Goal: Information Seeking & Learning: Check status

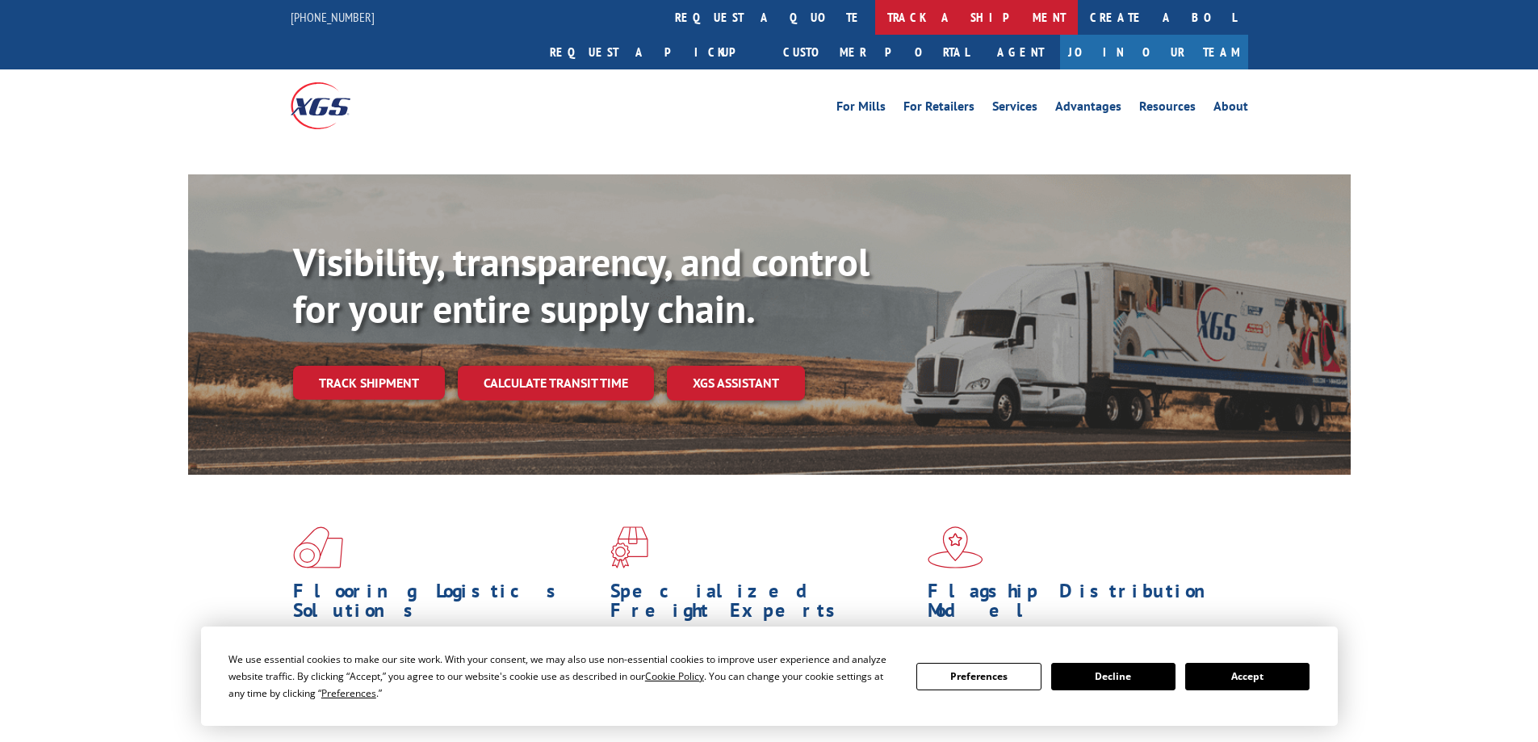
click at [875, 21] on link "track a shipment" at bounding box center [976, 17] width 203 height 35
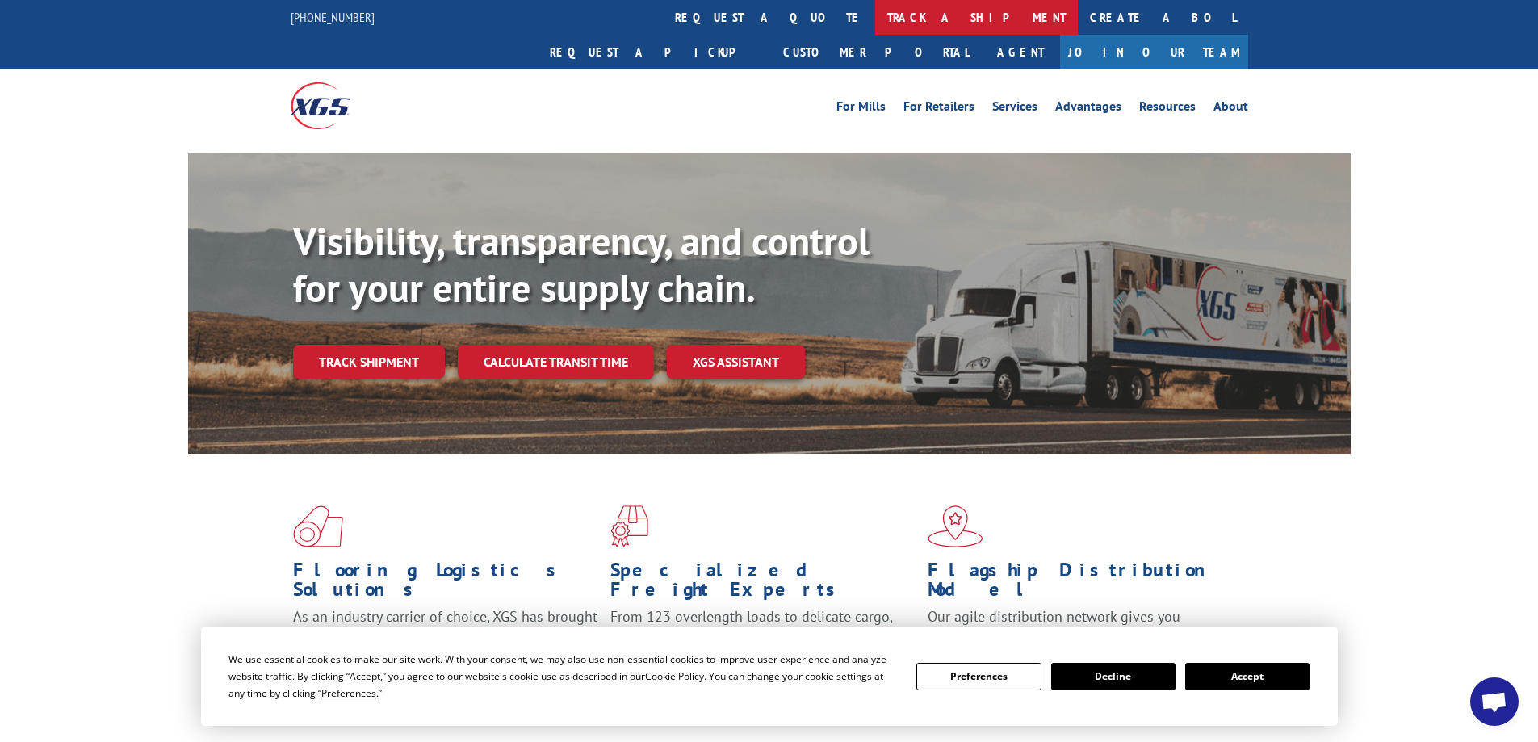
click at [875, 23] on link "track a shipment" at bounding box center [976, 17] width 203 height 35
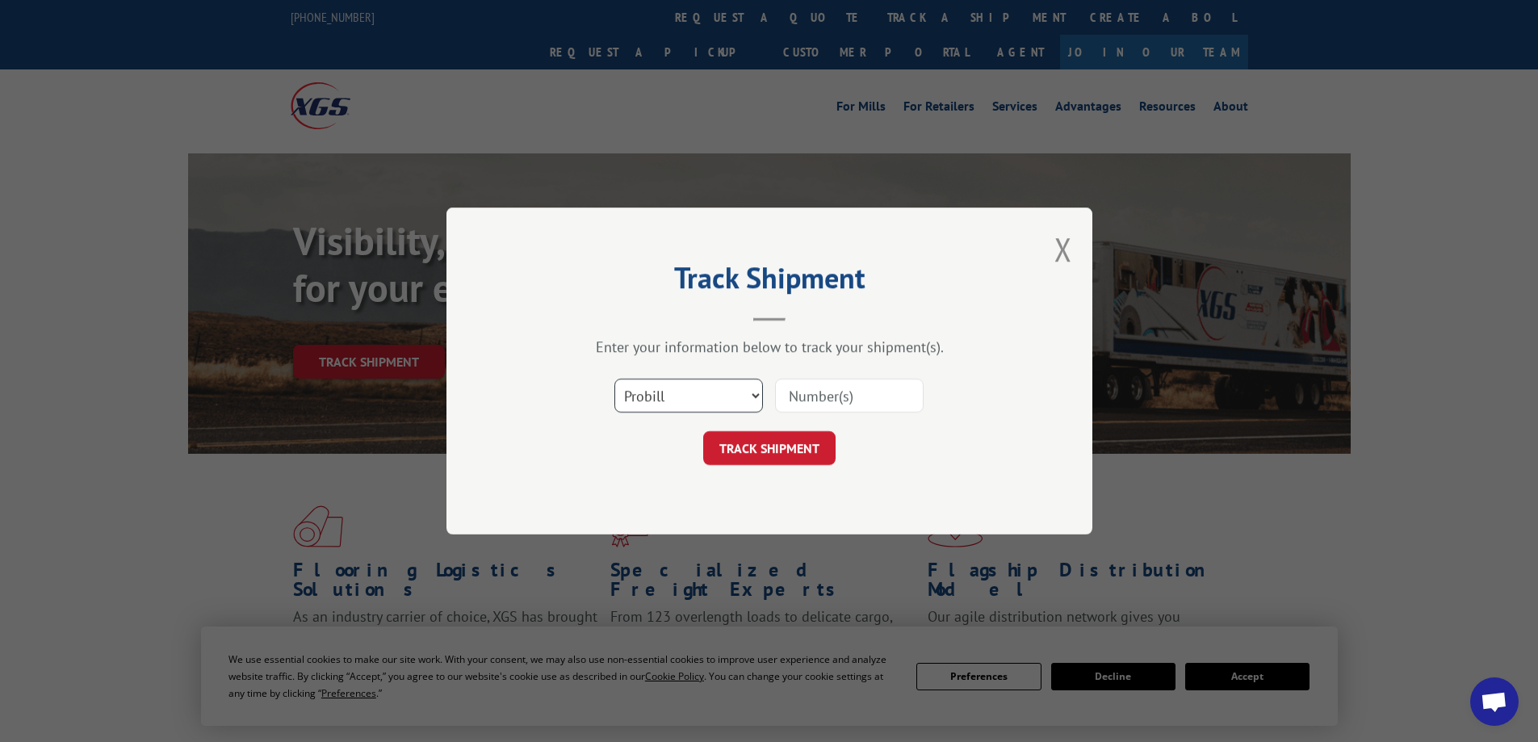
drag, startPoint x: 721, startPoint y: 387, endPoint x: 710, endPoint y: 405, distance: 21.1
click at [721, 387] on select "Select category... Probill BOL PO" at bounding box center [688, 396] width 149 height 34
select select "bol"
click at [614, 379] on select "Select category... Probill BOL PO" at bounding box center [688, 396] width 149 height 34
click at [820, 392] on input at bounding box center [849, 396] width 149 height 34
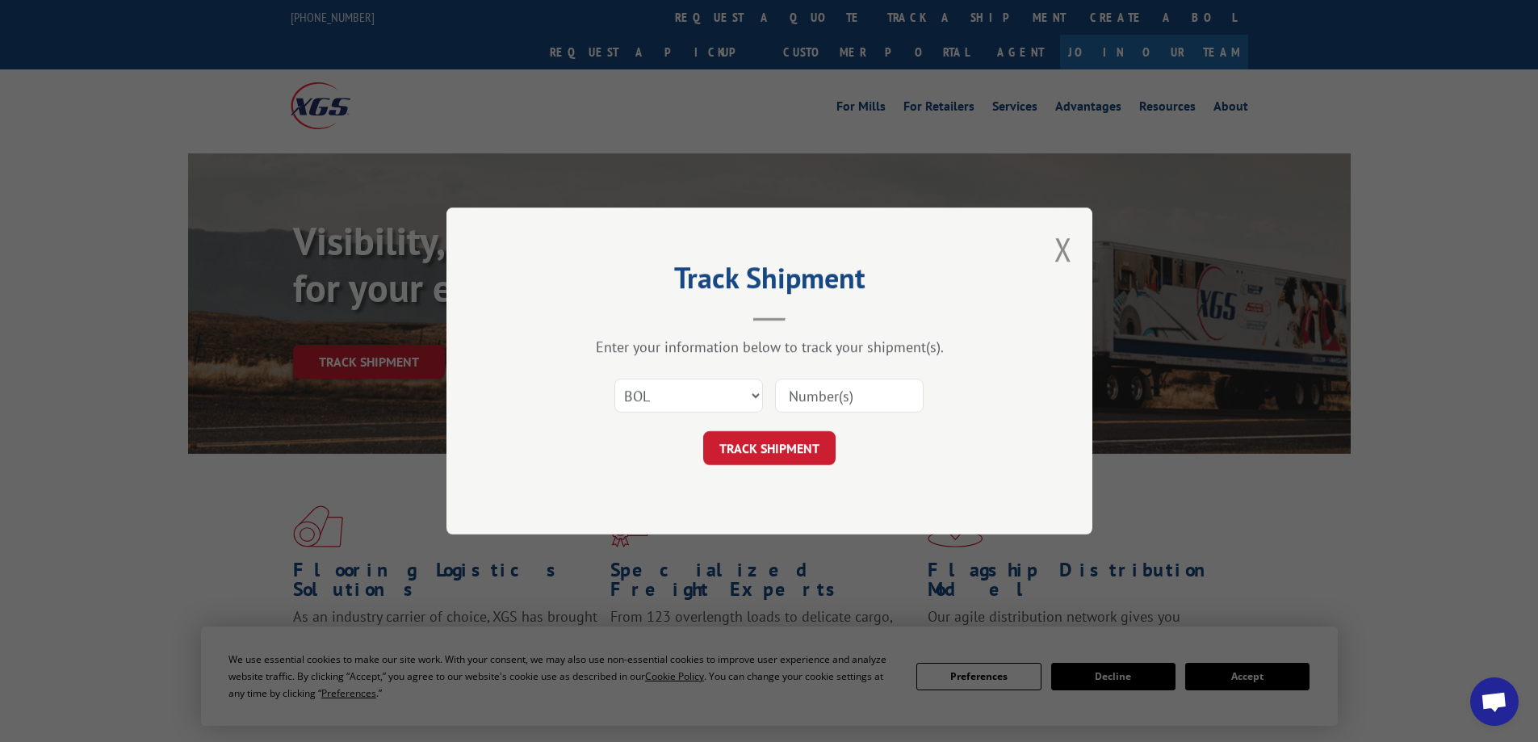
paste input "0000030780"
type input "0000030780"
click button "TRACK SHIPMENT" at bounding box center [769, 448] width 132 height 34
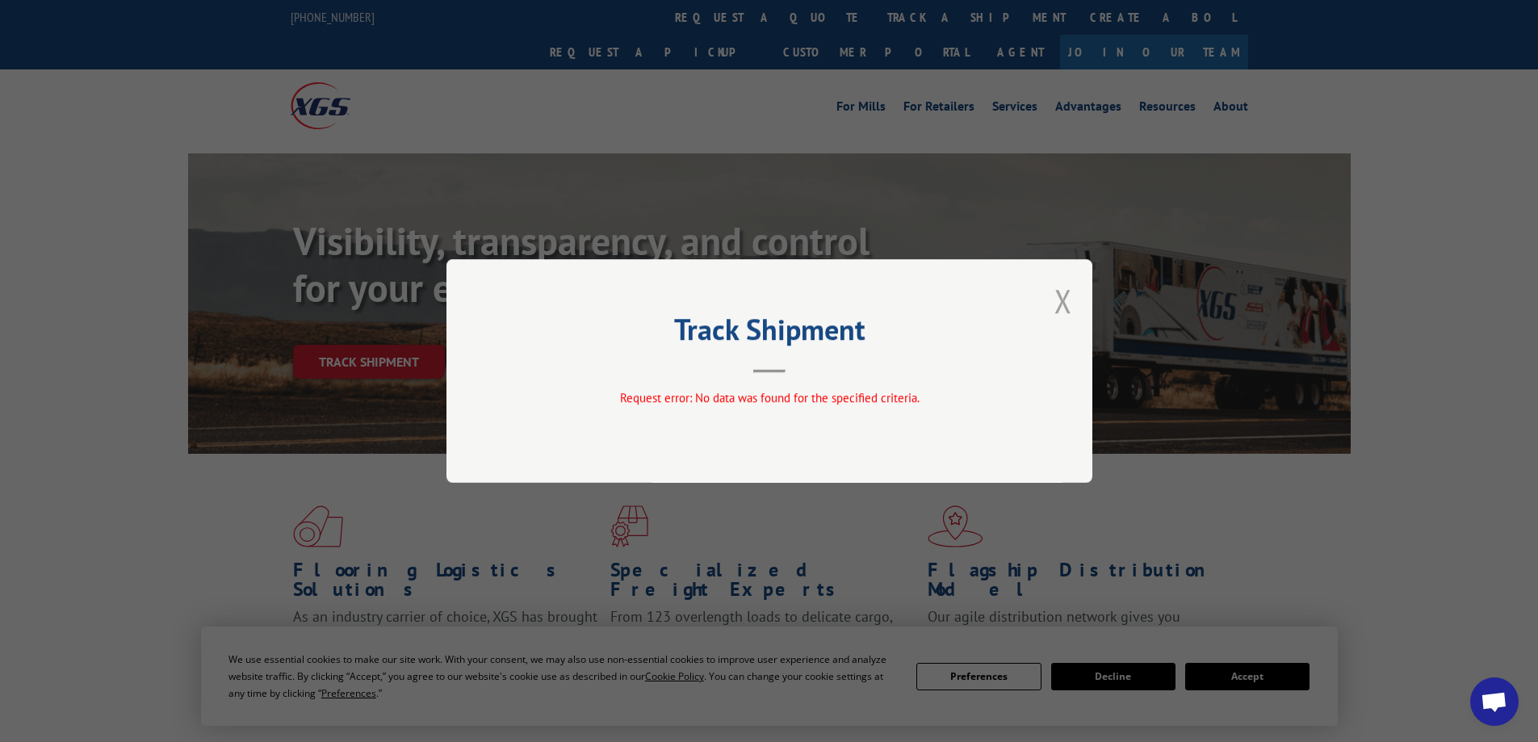
click at [1064, 300] on button "Close modal" at bounding box center [1064, 300] width 18 height 43
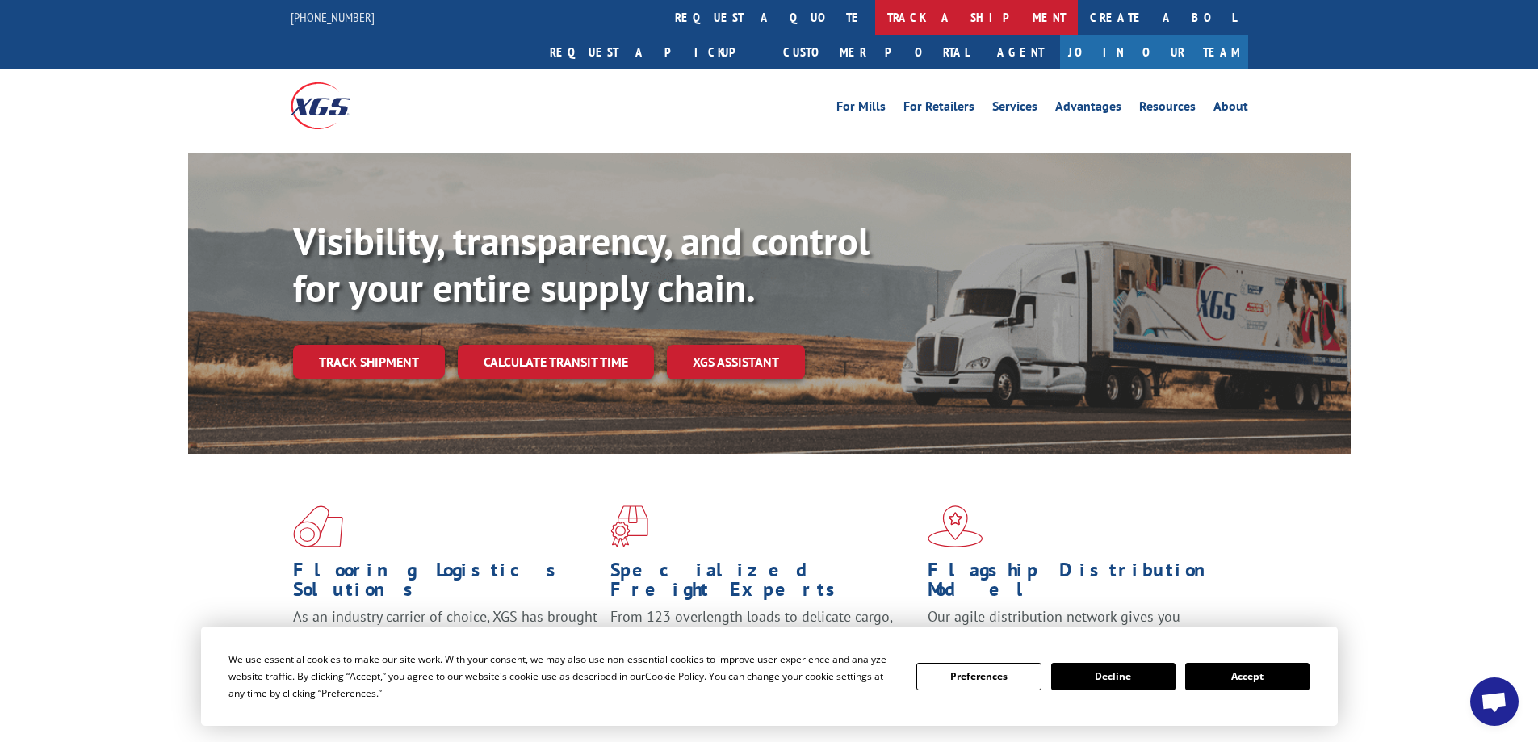
click at [875, 6] on link "track a shipment" at bounding box center [976, 17] width 203 height 35
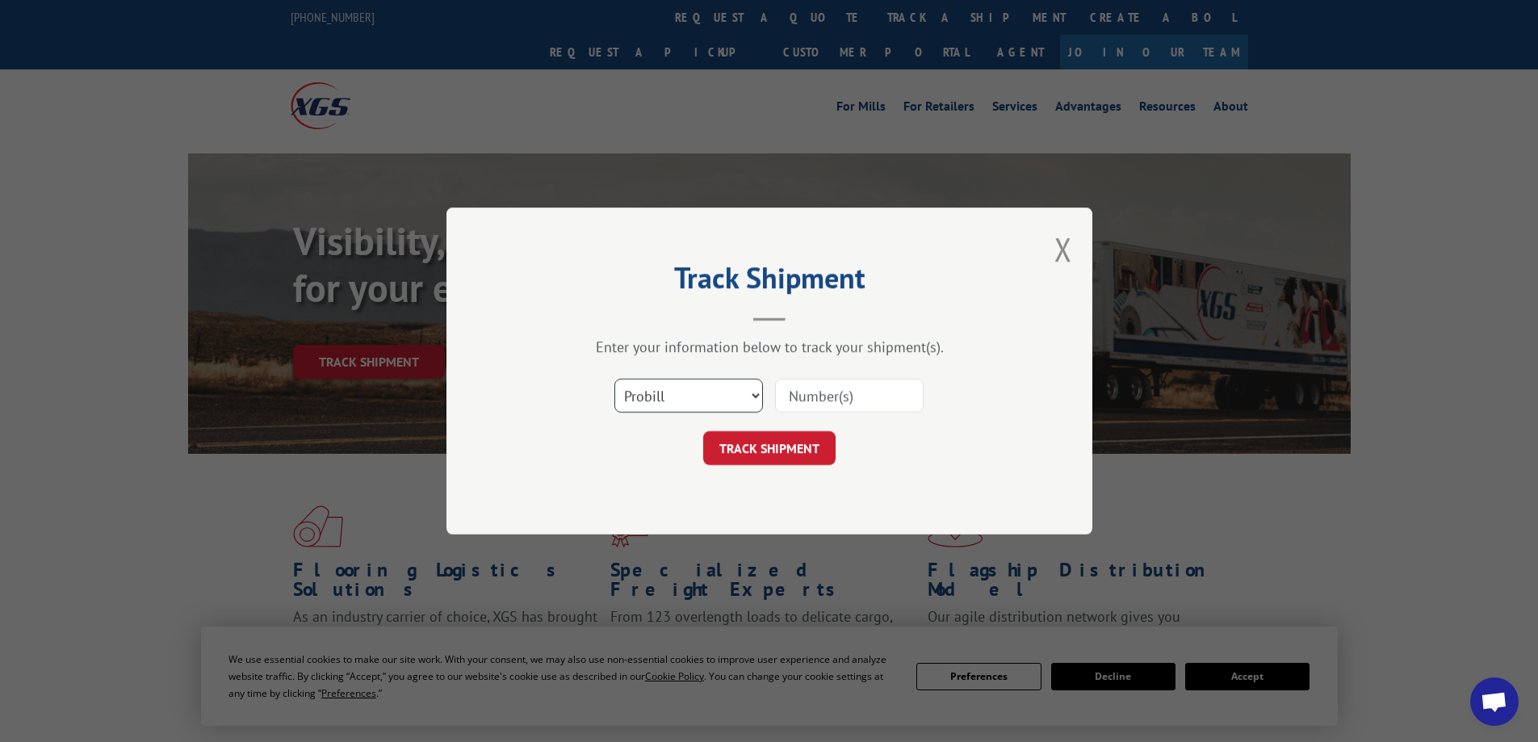
click at [640, 409] on select "Select category... Probill BOL PO" at bounding box center [688, 396] width 149 height 34
select select "bol"
click at [614, 379] on select "Select category... Probill BOL PO" at bounding box center [688, 396] width 149 height 34
click at [884, 401] on input at bounding box center [849, 396] width 149 height 34
paste input "0000030780"
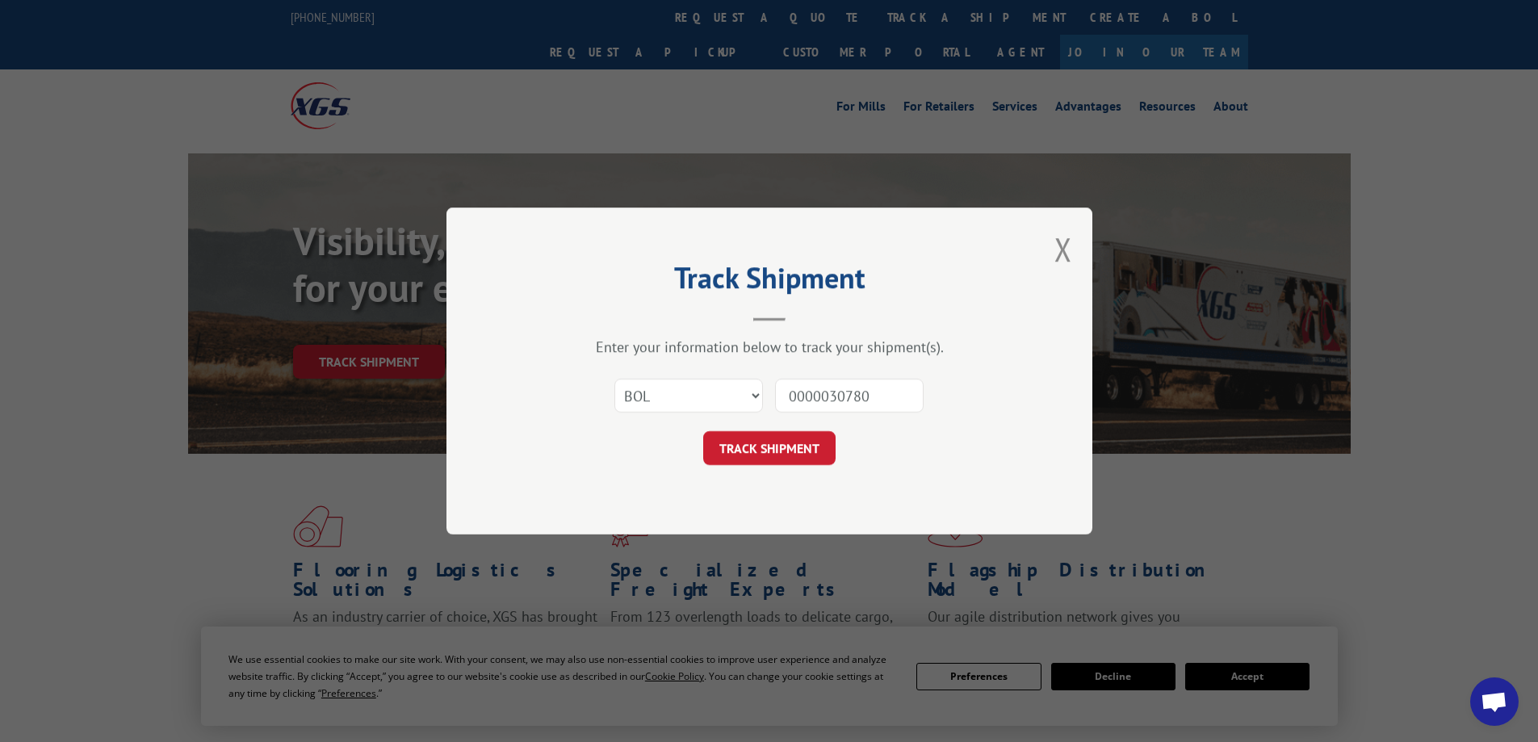
drag, startPoint x: 829, startPoint y: 396, endPoint x: 750, endPoint y: 400, distance: 79.2
click at [750, 400] on div "Select category... Probill BOL PO 0000030780" at bounding box center [769, 395] width 484 height 53
type input "30780"
click button "TRACK SHIPMENT" at bounding box center [769, 448] width 132 height 34
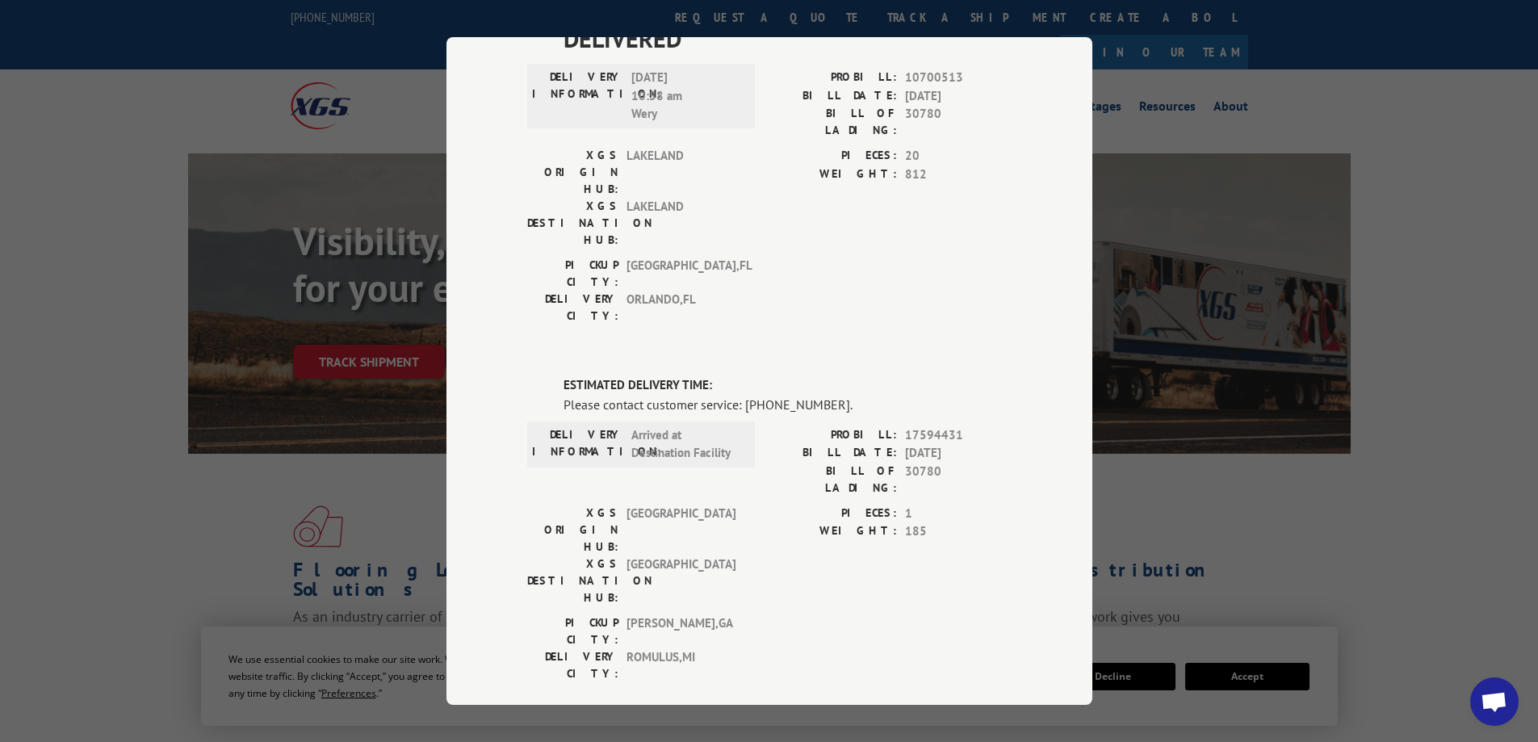
scroll to position [161, 0]
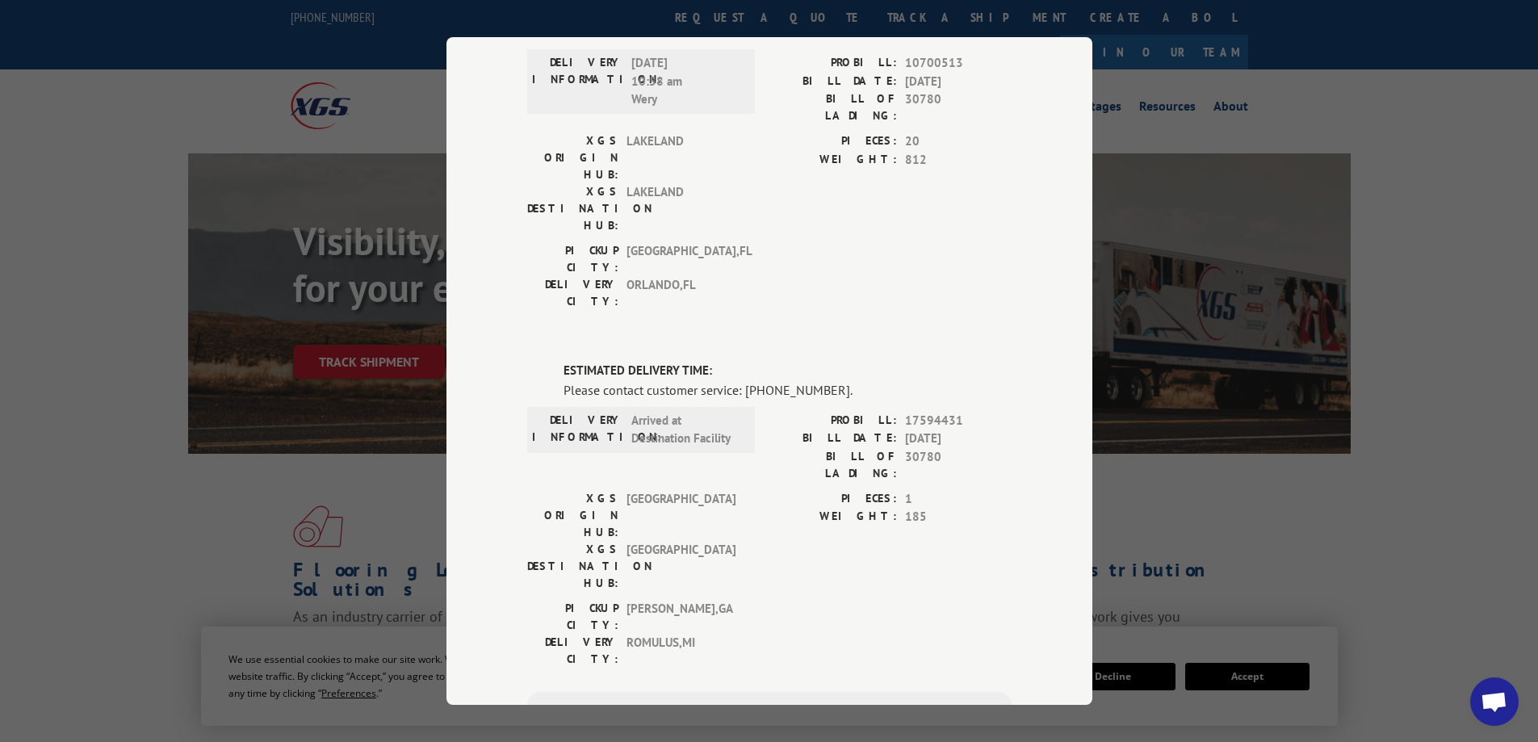
click at [375, 358] on div "Track Shipment DELIVERED DELIVERY INFORMATION: [DATE] 10:58 am Wery PROBILL: 10…" at bounding box center [769, 371] width 1538 height 742
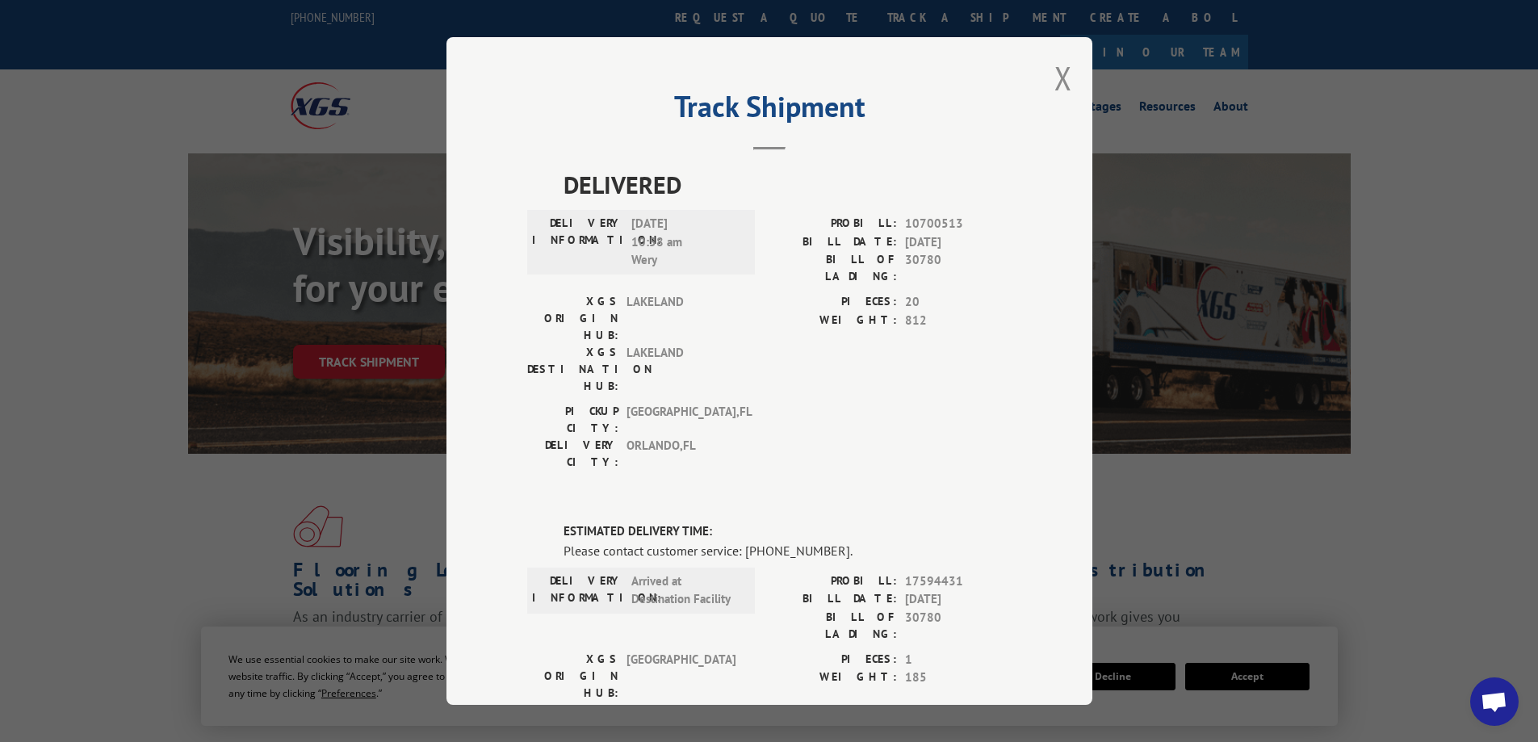
scroll to position [0, 0]
click at [1056, 79] on button "Close modal" at bounding box center [1064, 78] width 18 height 43
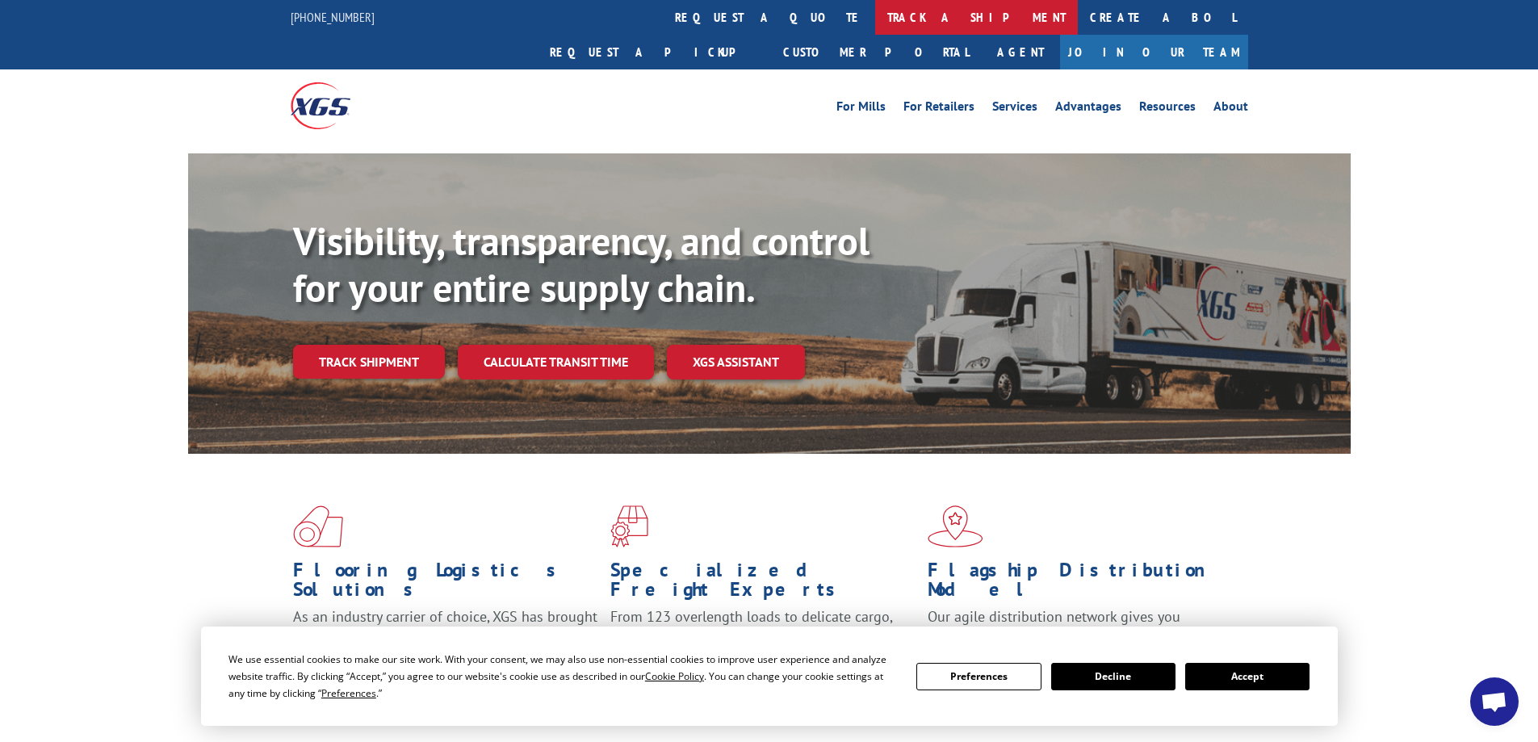
click at [875, 19] on link "track a shipment" at bounding box center [976, 17] width 203 height 35
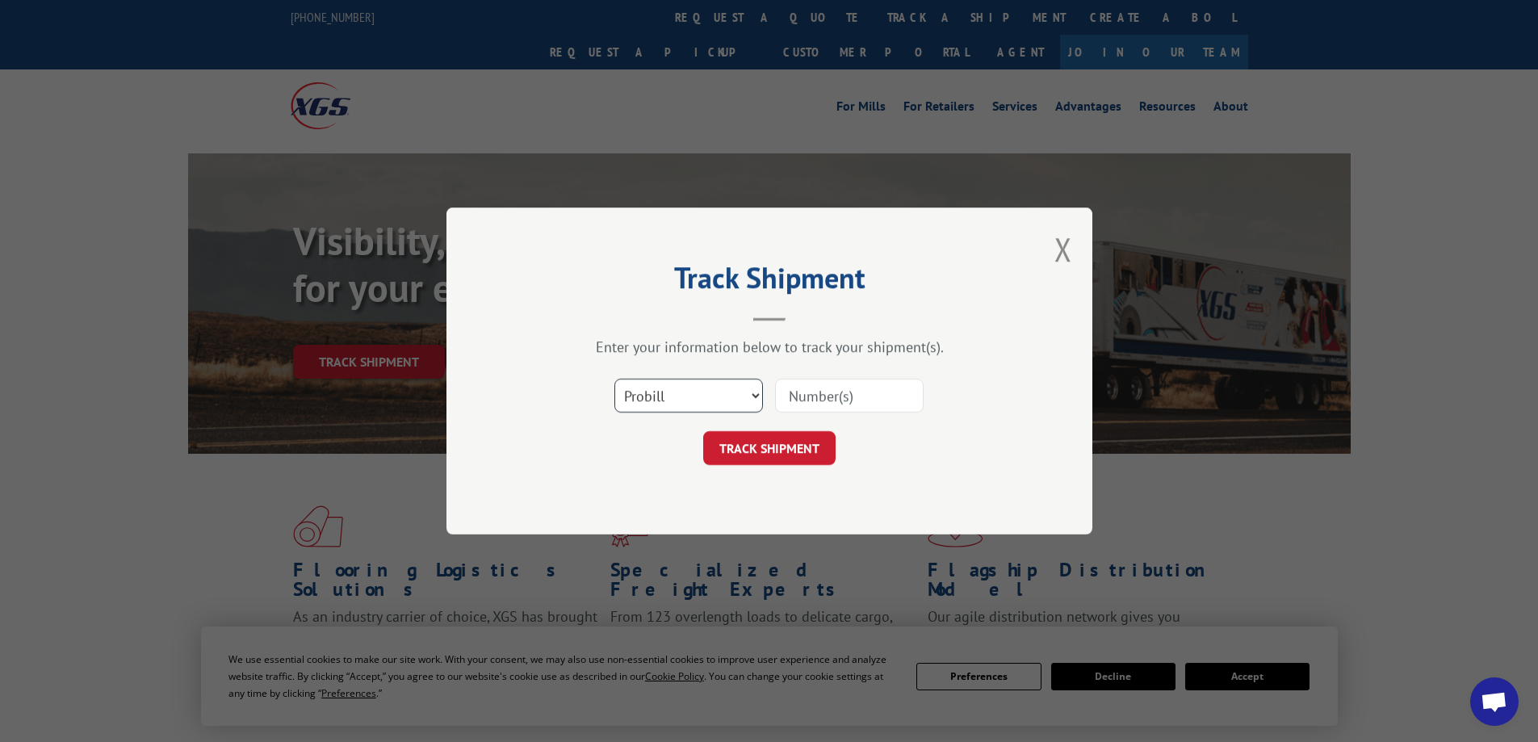
click at [731, 397] on select "Select category... Probill BOL PO" at bounding box center [688, 396] width 149 height 34
select select "bol"
click at [614, 379] on select "Select category... Probill BOL PO" at bounding box center [688, 396] width 149 height 34
click at [802, 394] on input at bounding box center [849, 396] width 149 height 34
paste input "30268"
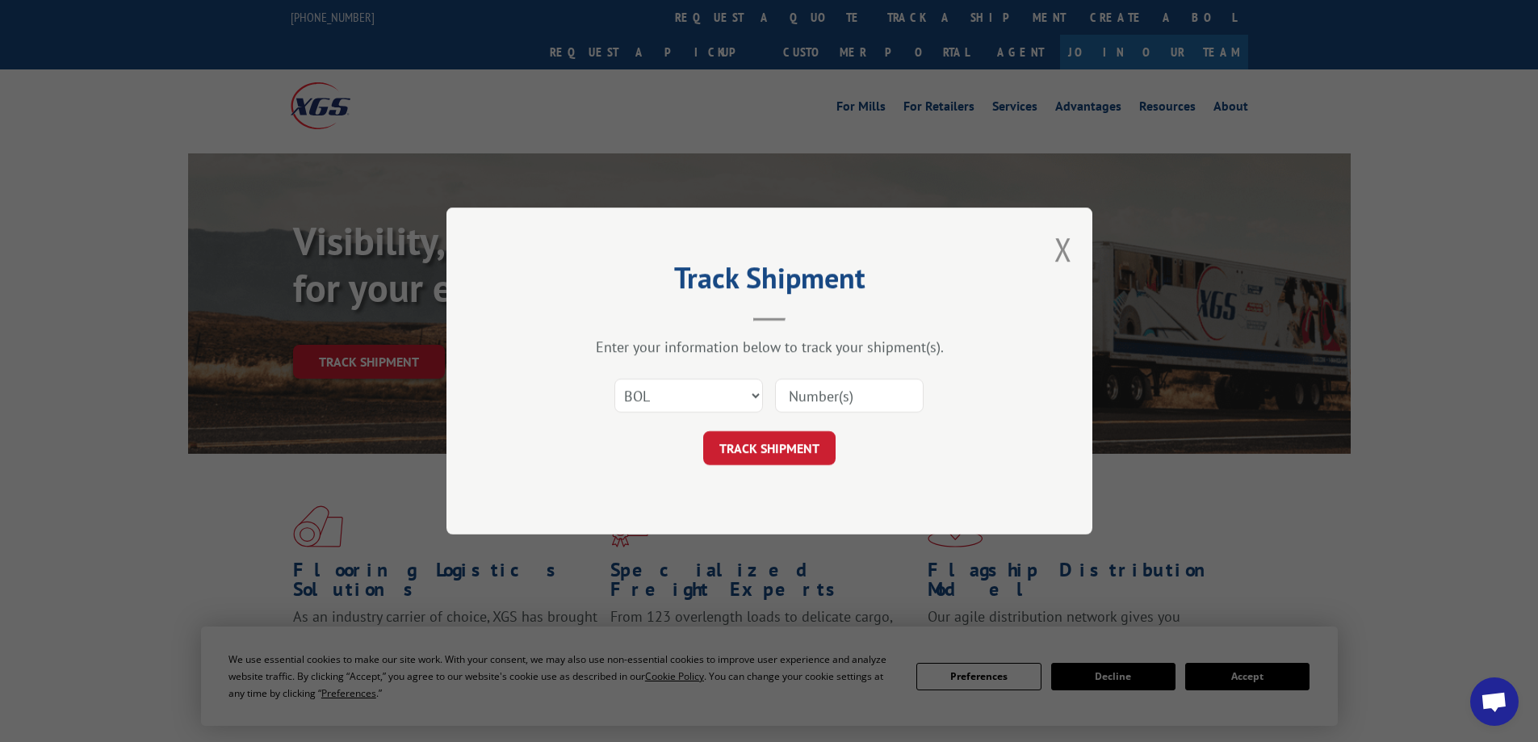
type input "30268"
click button "TRACK SHIPMENT" at bounding box center [769, 448] width 132 height 34
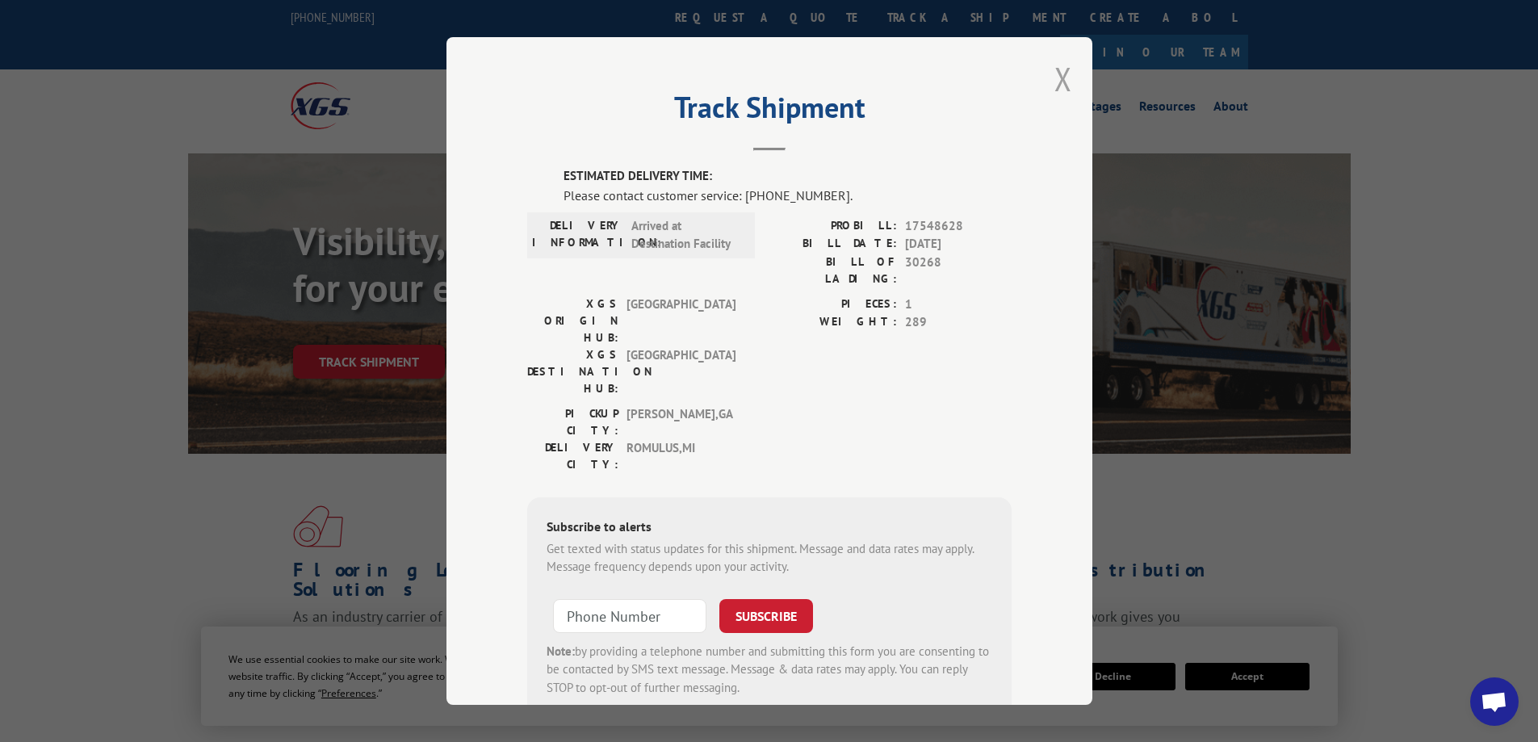
click at [1055, 86] on button "Close modal" at bounding box center [1064, 78] width 18 height 43
